Goal: Information Seeking & Learning: Learn about a topic

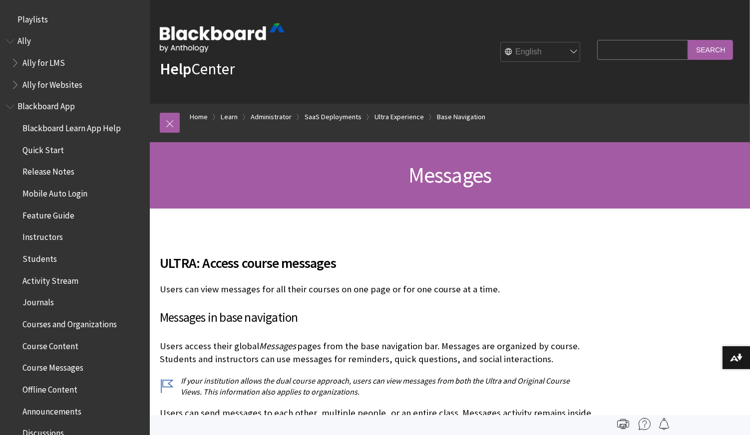
scroll to position [1506, 0]
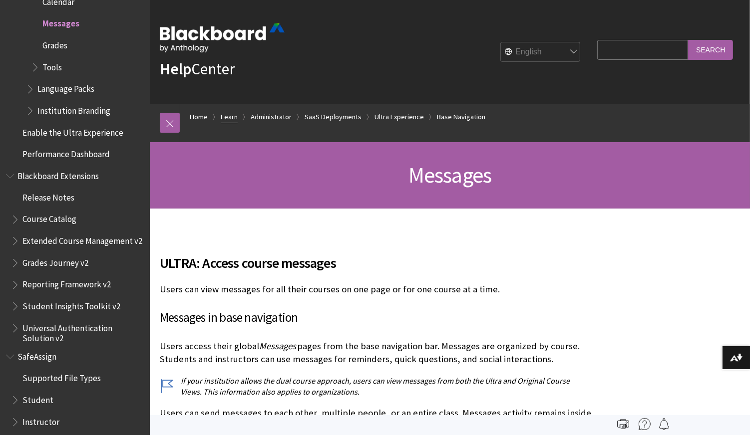
click at [225, 112] on link "Learn" at bounding box center [229, 117] width 17 height 12
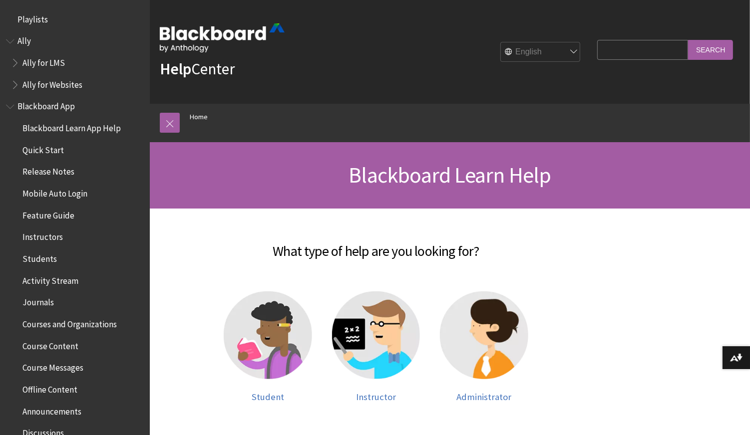
scroll to position [845, 0]
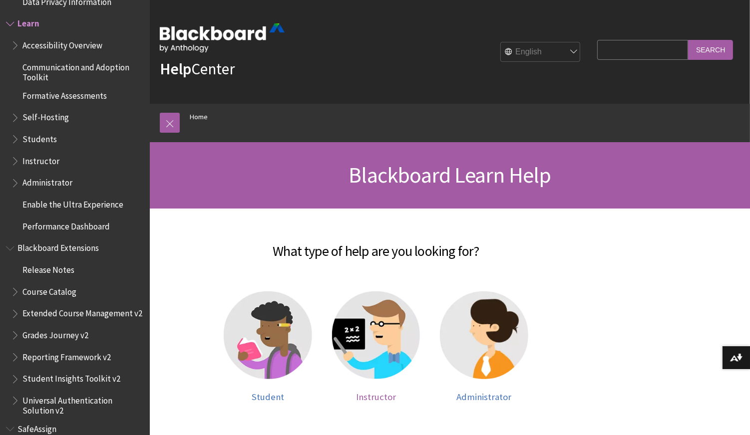
click at [382, 348] on img at bounding box center [376, 335] width 88 height 88
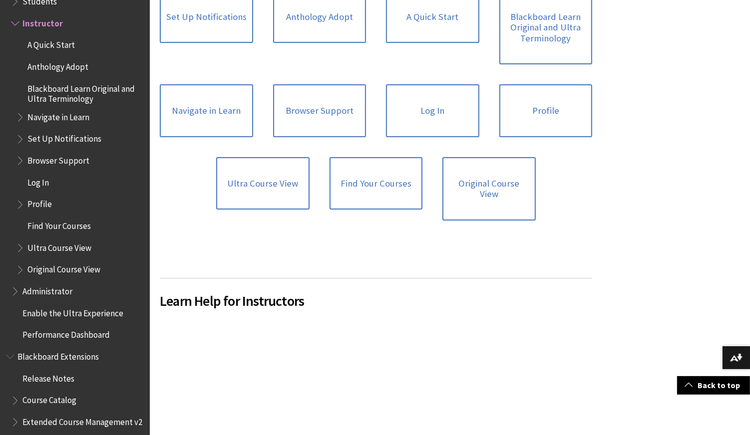
scroll to position [721, 0]
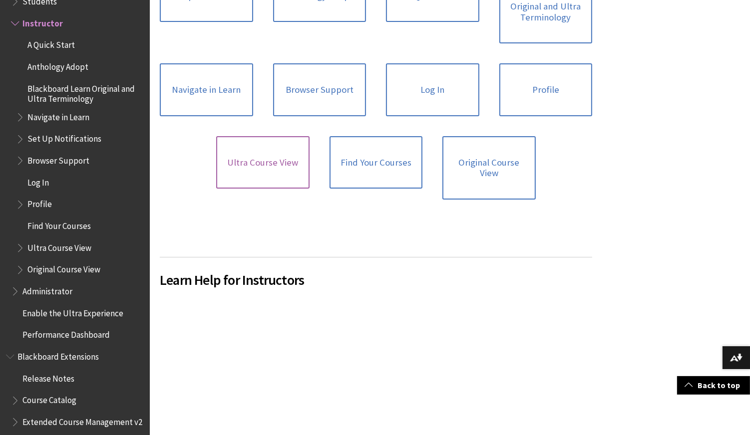
click at [257, 162] on link "Ultra Course View" at bounding box center [262, 162] width 93 height 53
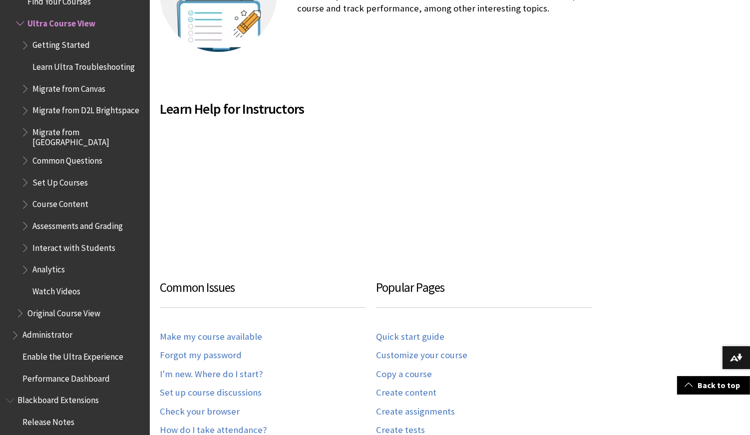
scroll to position [443, 0]
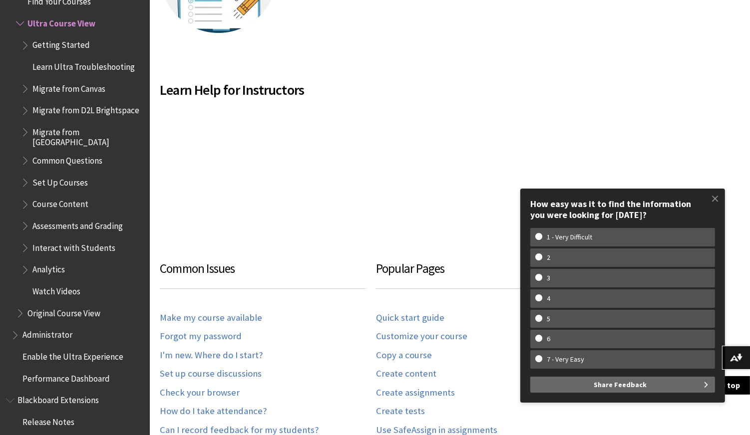
click at [23, 43] on span "Book outline for Blackboard Learn Help" at bounding box center [26, 43] width 10 height 12
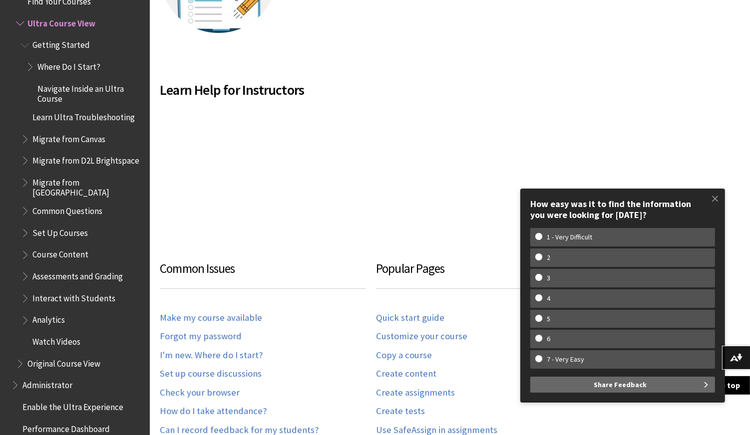
click at [30, 63] on span "Book outline for Blackboard Learn Help" at bounding box center [31, 64] width 10 height 12
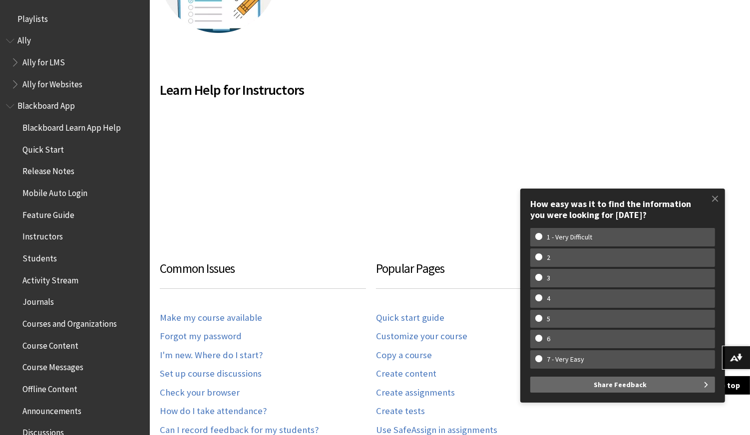
scroll to position [0, 0]
click at [12, 104] on span "Book outline for Blackboard App Help" at bounding box center [11, 104] width 10 height 12
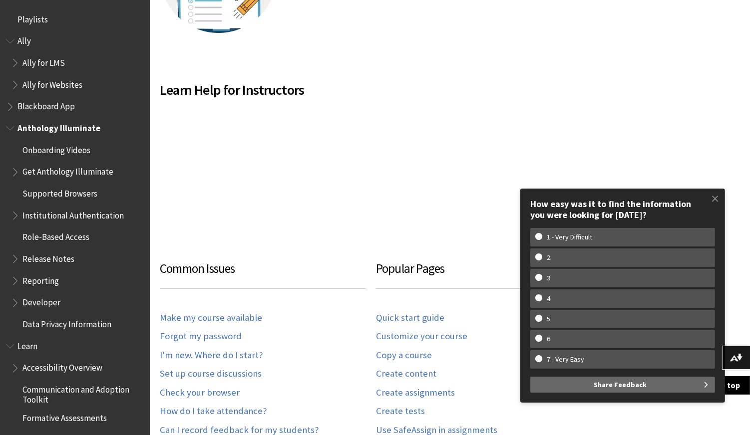
click at [12, 126] on span "Book outline for Anthology Illuminate" at bounding box center [11, 126] width 10 height 12
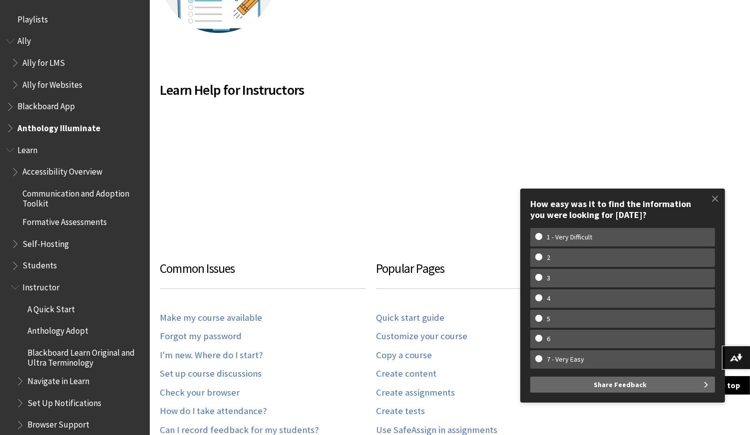
click at [10, 35] on span "Book outline for Anthology Ally Help" at bounding box center [11, 39] width 10 height 12
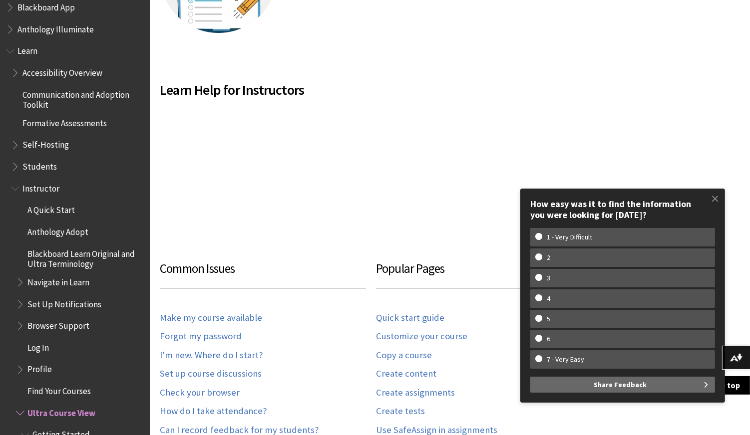
scroll to position [111, 0]
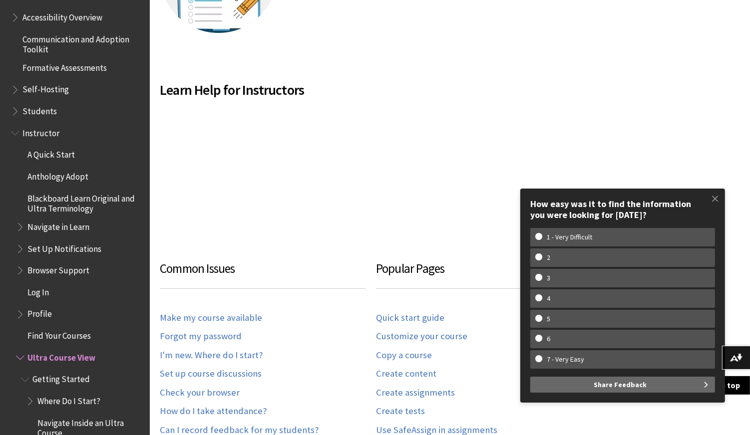
click at [17, 222] on span "Book outline for Blackboard Learn Help" at bounding box center [21, 225] width 10 height 12
click at [42, 243] on span "Activity" at bounding box center [45, 247] width 27 height 13
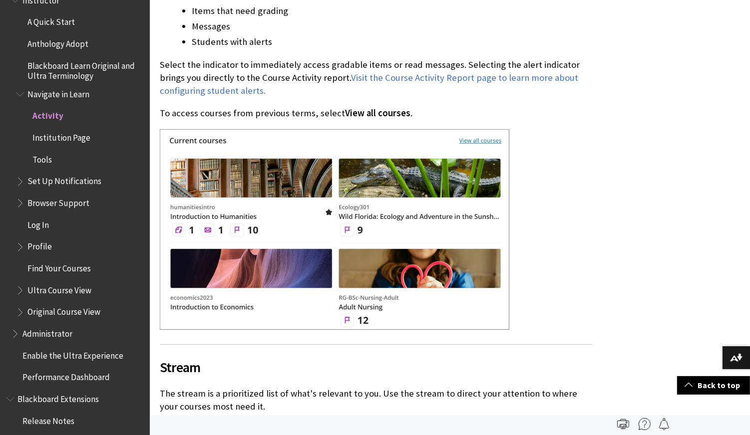
scroll to position [988, 0]
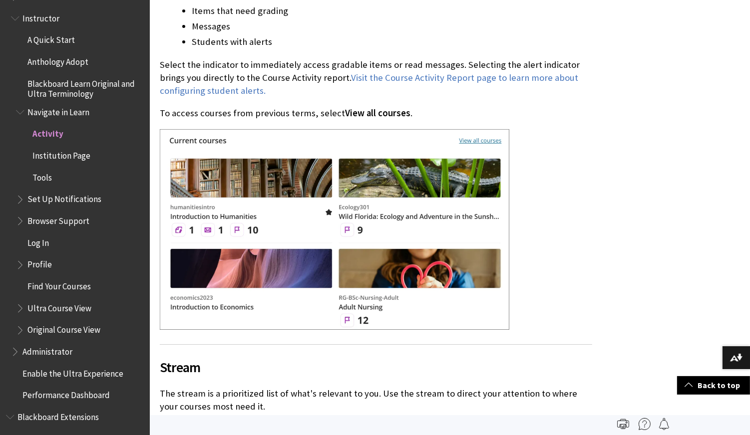
click at [19, 197] on span "Book outline for Blackboard Learn Help" at bounding box center [21, 197] width 10 height 12
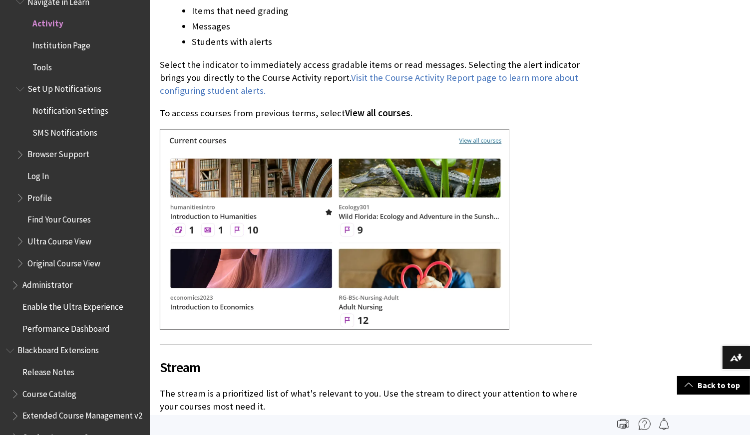
scroll to position [1099, 0]
click at [17, 147] on span "Book outline for Blackboard Learn Help" at bounding box center [21, 152] width 10 height 12
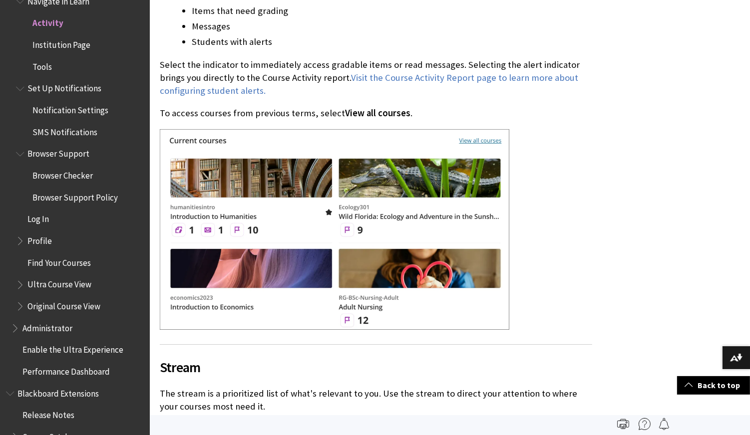
click at [17, 147] on span "Book outline for Blackboard Learn Help" at bounding box center [21, 152] width 10 height 12
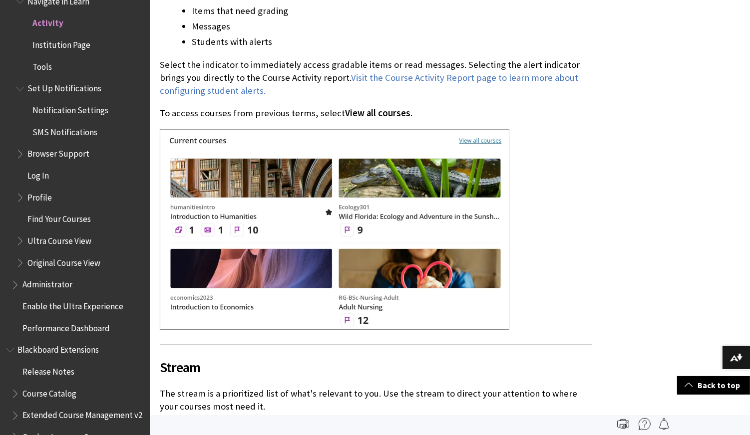
scroll to position [1154, 0]
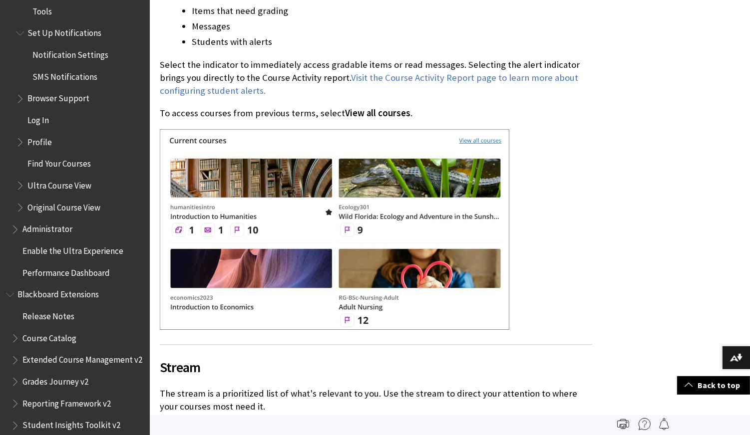
click at [18, 137] on span "Book outline for Blackboard Learn Help" at bounding box center [21, 140] width 10 height 12
click at [14, 228] on span "Book outline for Blackboard Learn Help" at bounding box center [16, 227] width 10 height 12
click at [15, 227] on span "Book outline for Blackboard Learn Help" at bounding box center [16, 227] width 10 height 12
click at [9, 290] on span "Book outline for Blackboard Extensions" at bounding box center [11, 292] width 10 height 12
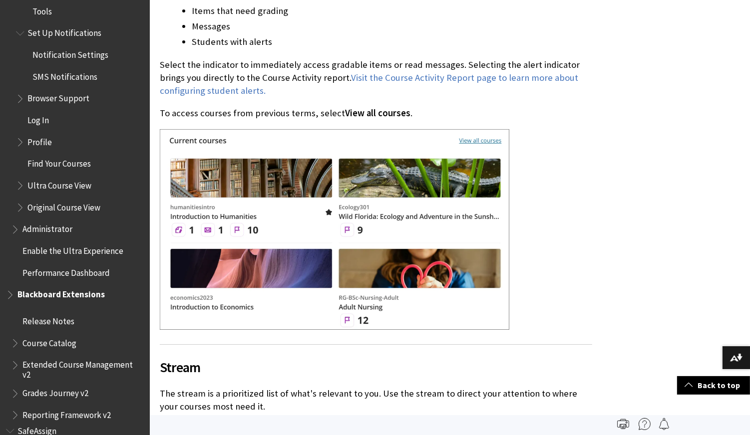
scroll to position [1142, 0]
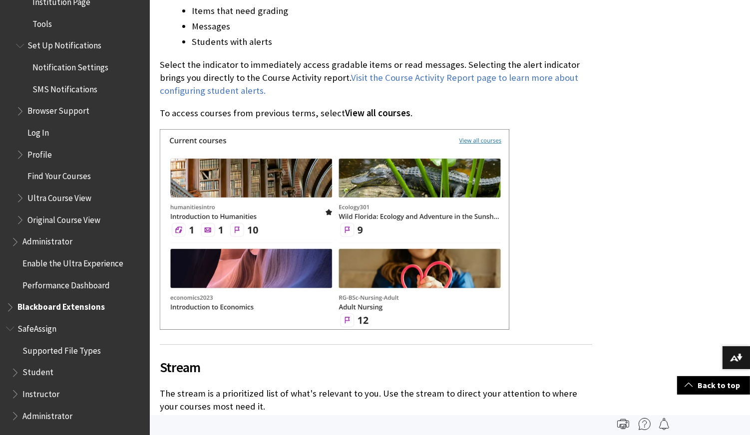
click at [7, 325] on span "Book outline for Blackboard SafeAssign" at bounding box center [11, 326] width 10 height 12
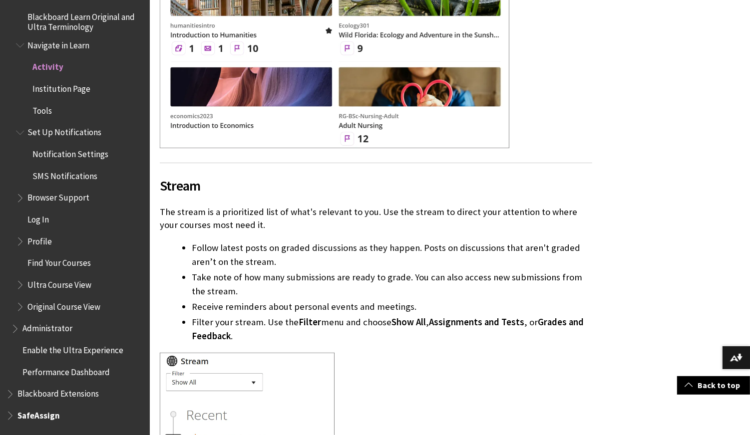
scroll to position [942, 0]
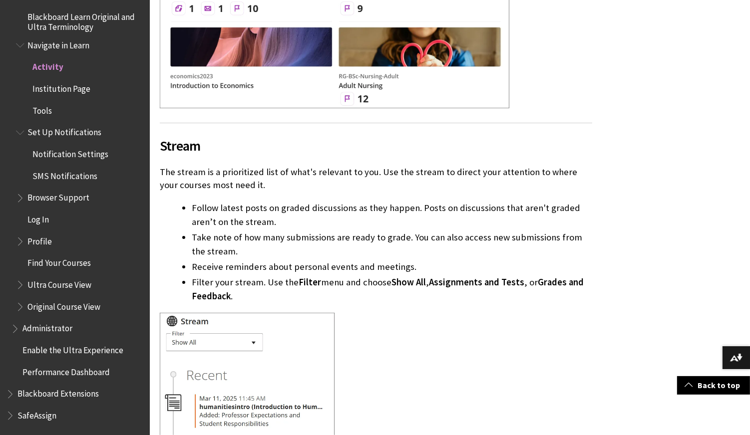
click at [19, 282] on span "Book outline for Blackboard Learn Help" at bounding box center [21, 282] width 10 height 12
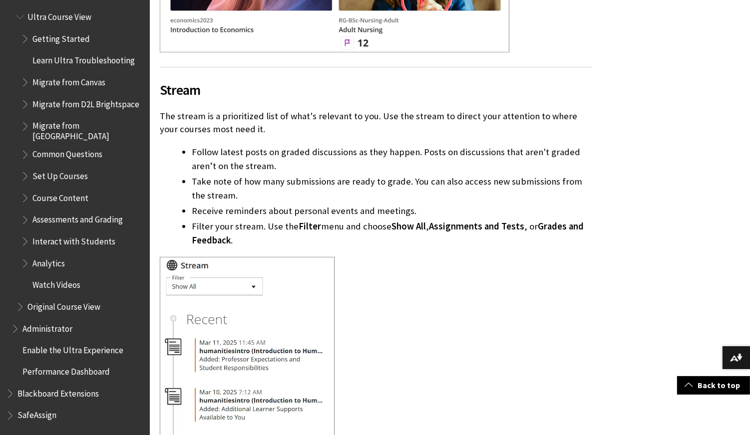
scroll to position [1268, 0]
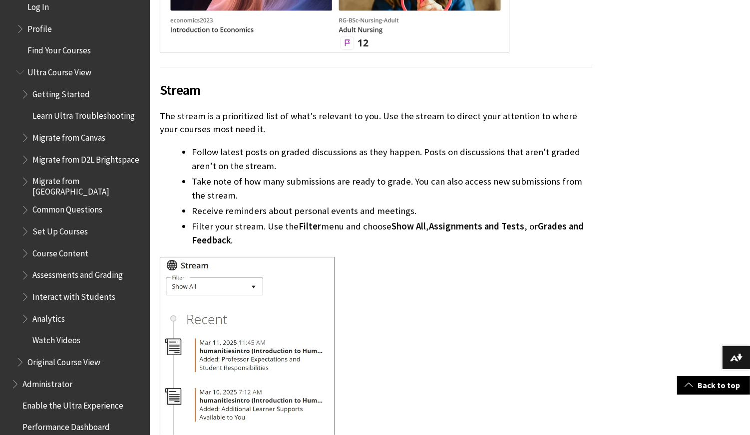
click at [26, 251] on span "Book outline for Blackboard Learn Help" at bounding box center [26, 251] width 10 height 12
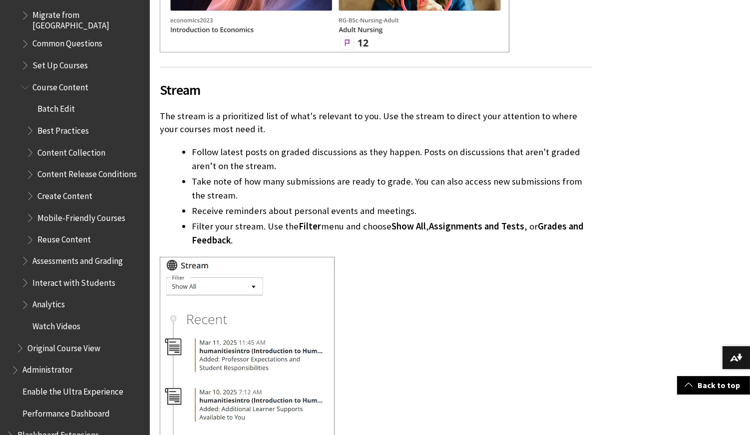
scroll to position [1475, 0]
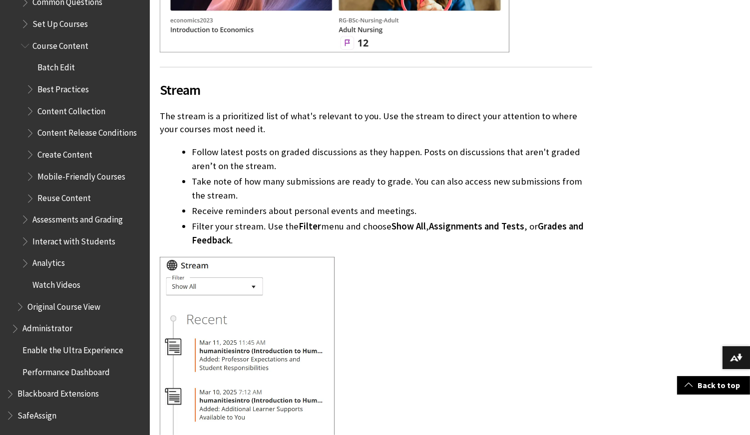
click at [25, 217] on span "Book outline for Blackboard Learn Help" at bounding box center [26, 218] width 10 height 12
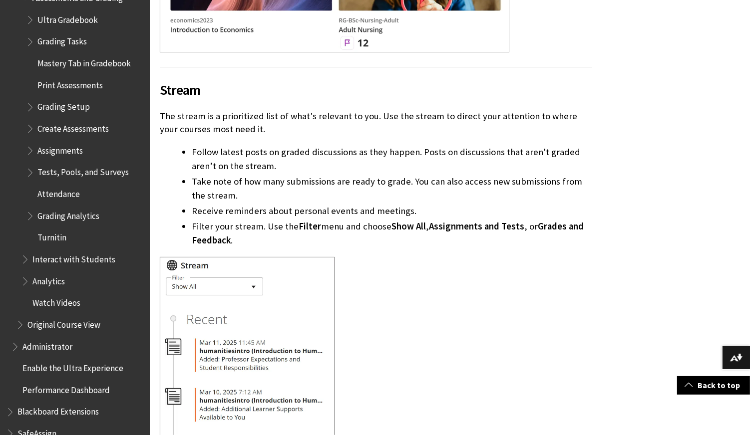
scroll to position [1715, 0]
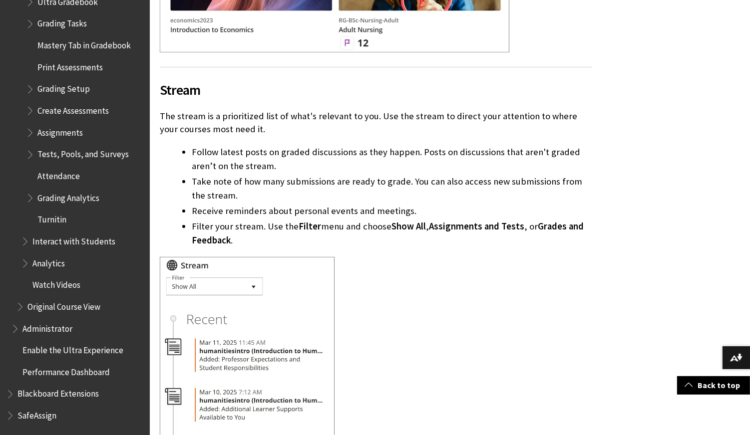
click at [25, 237] on span "Book outline for Blackboard Learn Help" at bounding box center [26, 239] width 10 height 12
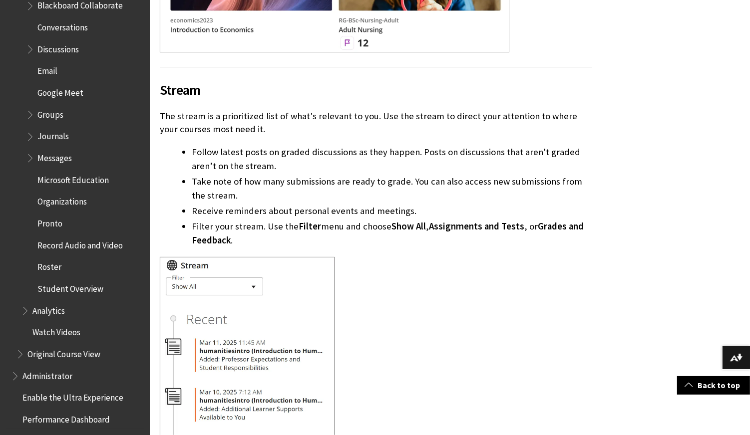
scroll to position [2152, 0]
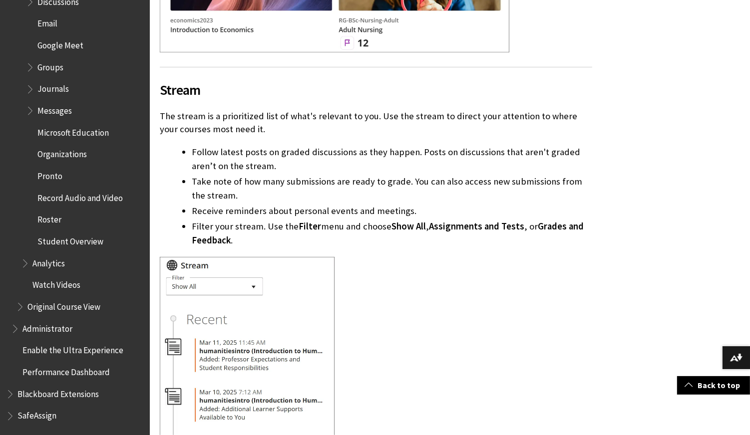
click at [24, 260] on span "Book outline for Blackboard Learn Help" at bounding box center [26, 261] width 10 height 12
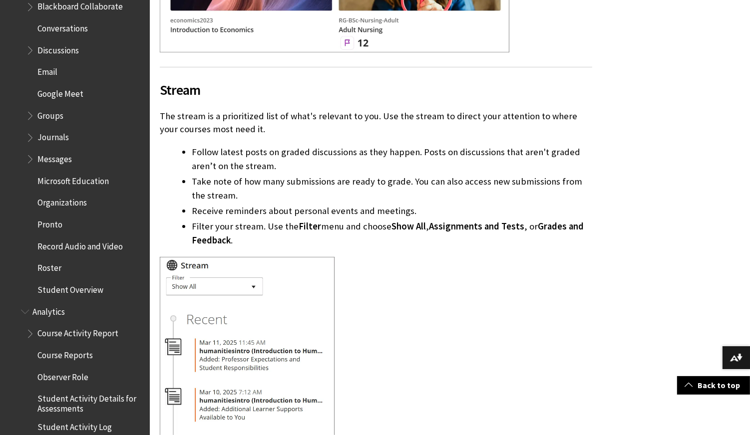
scroll to position [2083, 0]
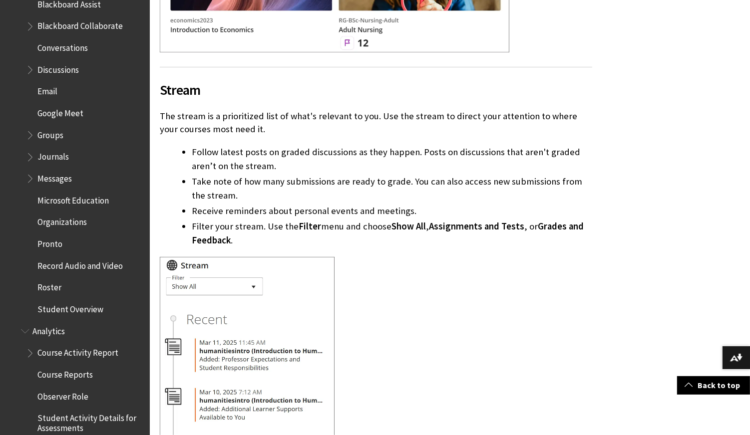
click at [23, 327] on span "Book outline for Blackboard Learn Help" at bounding box center [26, 329] width 10 height 12
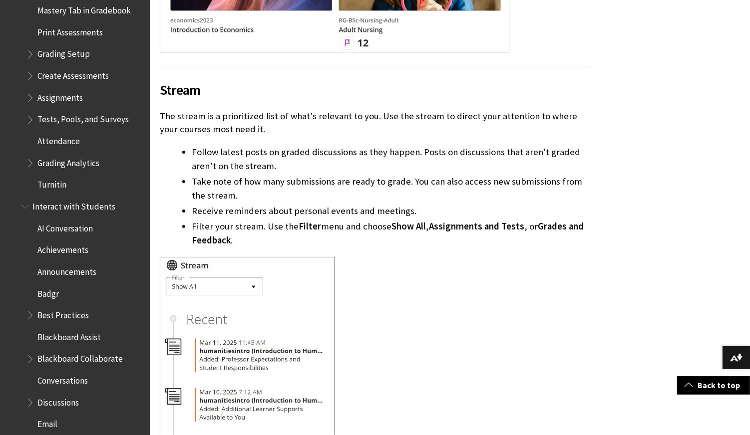
scroll to position [1695, 0]
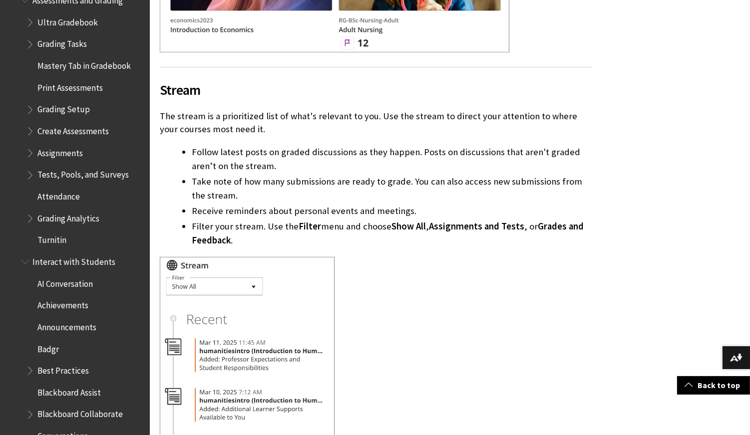
click at [25, 260] on span "Book outline for Blackboard Learn Help" at bounding box center [26, 260] width 10 height 12
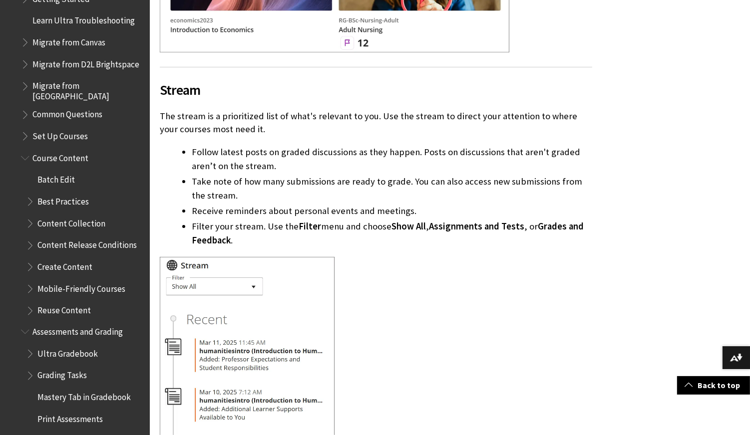
scroll to position [1362, 0]
click at [27, 158] on span "Book outline for Blackboard Learn Help" at bounding box center [26, 156] width 10 height 12
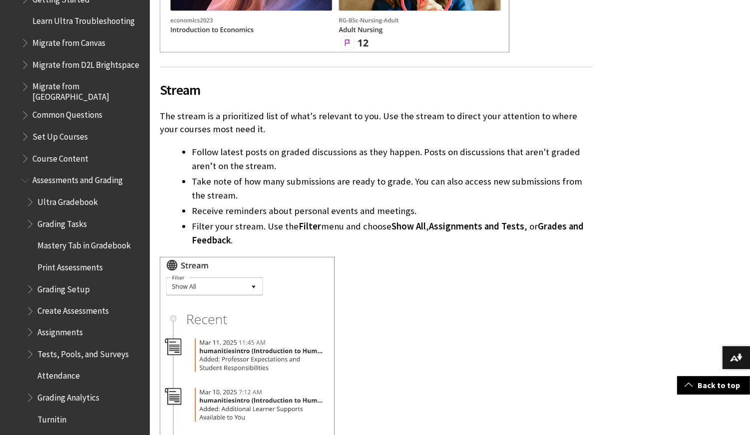
click at [23, 177] on span "Book outline for Blackboard Learn Help" at bounding box center [26, 178] width 10 height 12
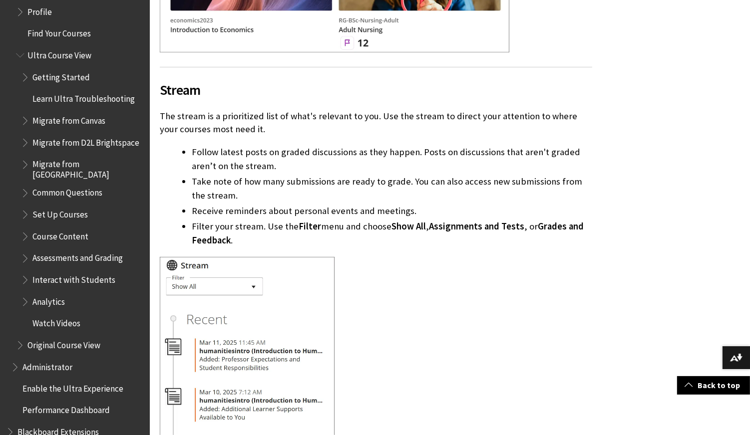
scroll to position [1268, 0]
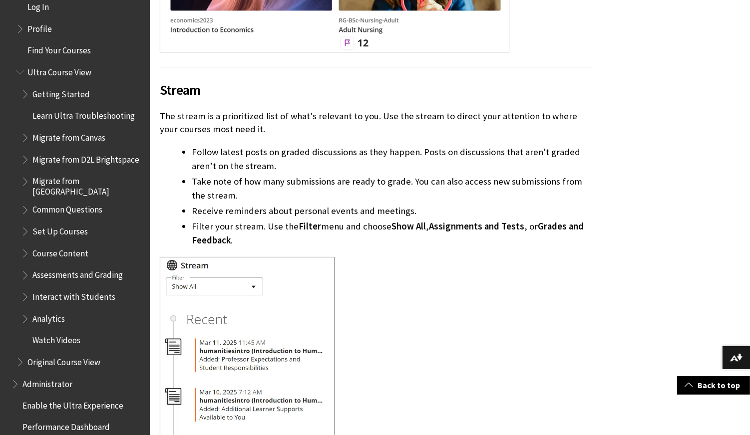
click at [63, 67] on span "Ultra Course View" at bounding box center [59, 70] width 64 height 13
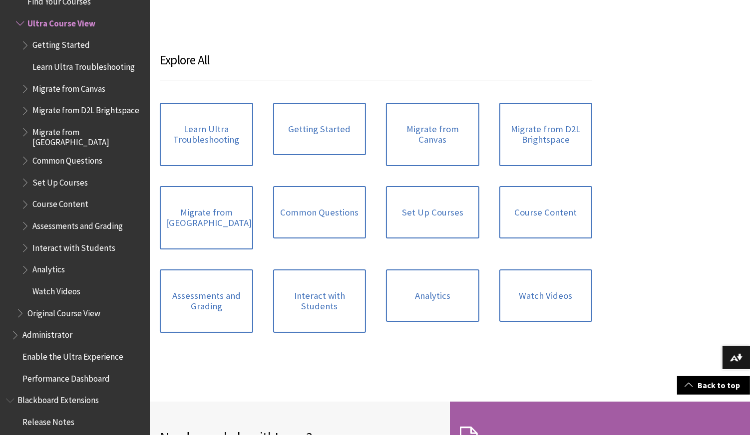
scroll to position [1220, 0]
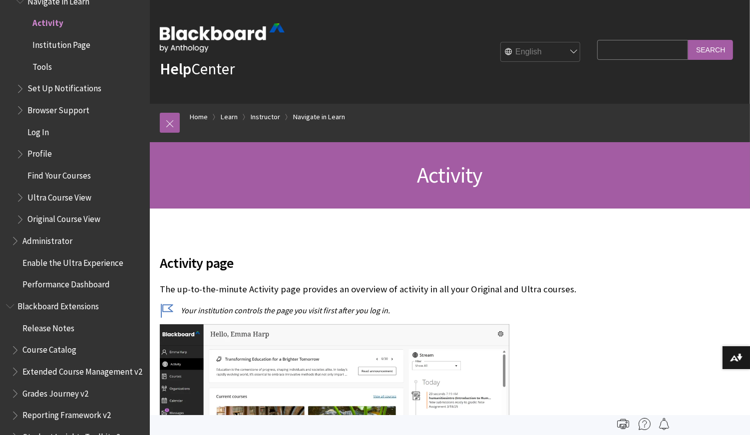
click at [601, 44] on input "Search Query" at bounding box center [642, 49] width 91 height 19
type input "courses"
click at [688, 40] on input "Search" at bounding box center [710, 49] width 45 height 19
